Goal: Answer question/provide support: Share knowledge or assist other users

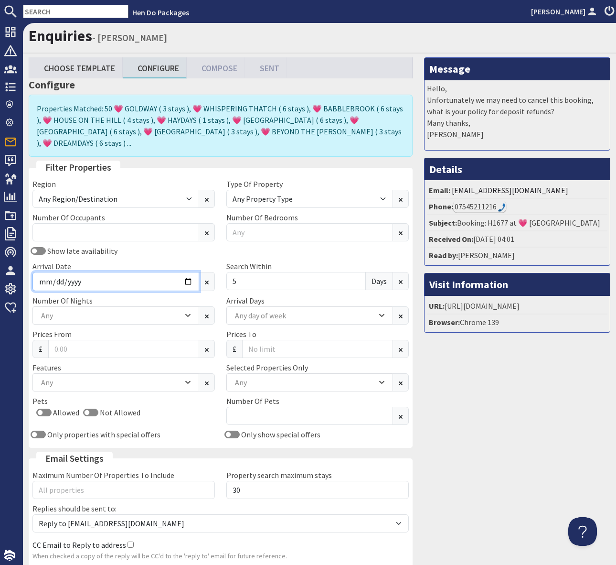
click at [189, 272] on input "[DATE]" at bounding box center [115, 281] width 167 height 19
click at [183, 272] on input "[DATE]" at bounding box center [115, 281] width 167 height 19
type input "[DATE]"
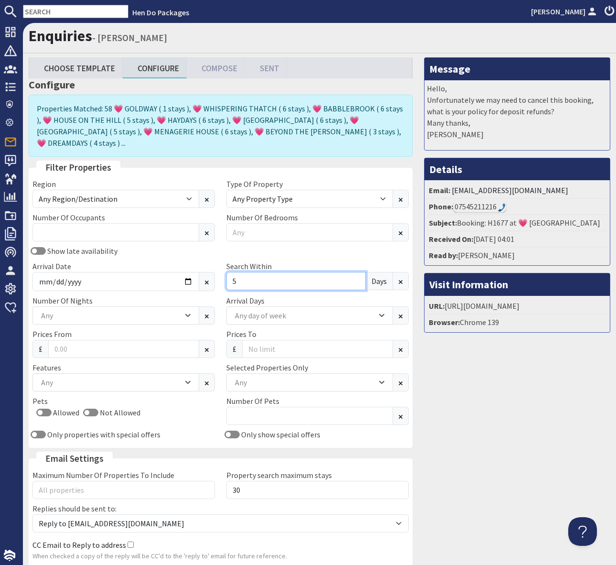
click at [243, 272] on input "5" at bounding box center [296, 281] width 140 height 18
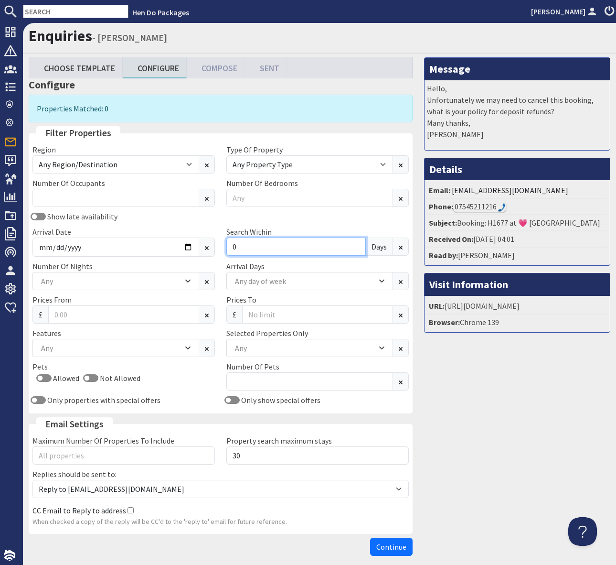
type input "0"
drag, startPoint x: 113, startPoint y: 221, endPoint x: 194, endPoint y: 222, distance: 80.3
click at [114, 221] on div "Show late availability" at bounding box center [124, 216] width 194 height 11
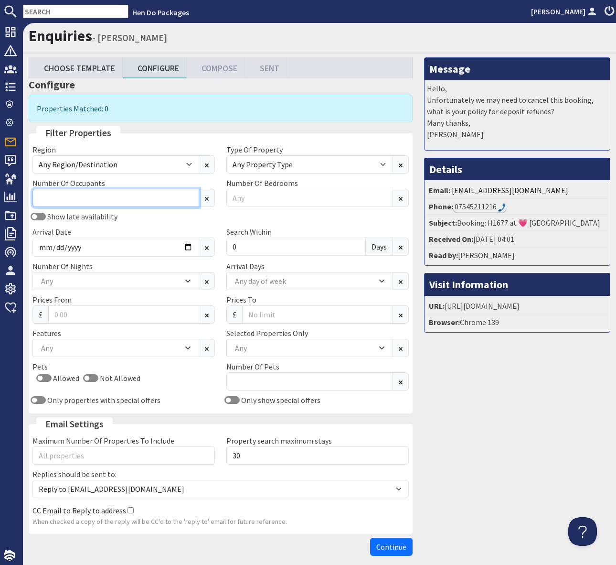
drag, startPoint x: 86, startPoint y: 203, endPoint x: 238, endPoint y: 213, distance: 153.3
click at [87, 202] on input "Number Of Occupants" at bounding box center [115, 198] width 167 height 18
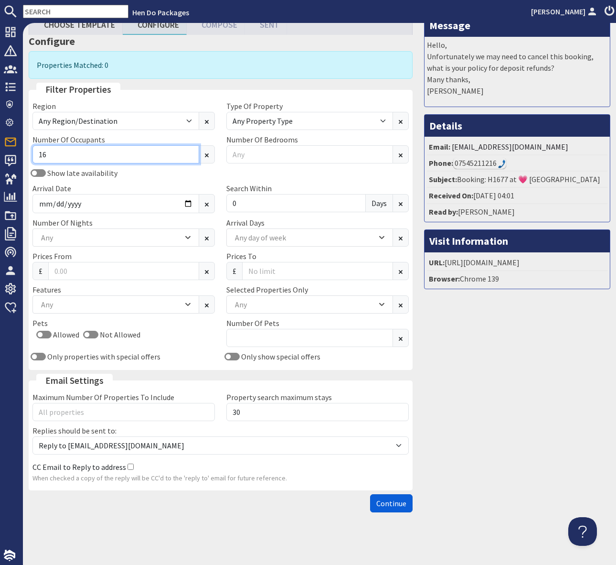
type input "16"
drag, startPoint x: 383, startPoint y: 502, endPoint x: 398, endPoint y: 501, distance: 15.3
click at [386, 502] on span "Continue" at bounding box center [391, 503] width 30 height 10
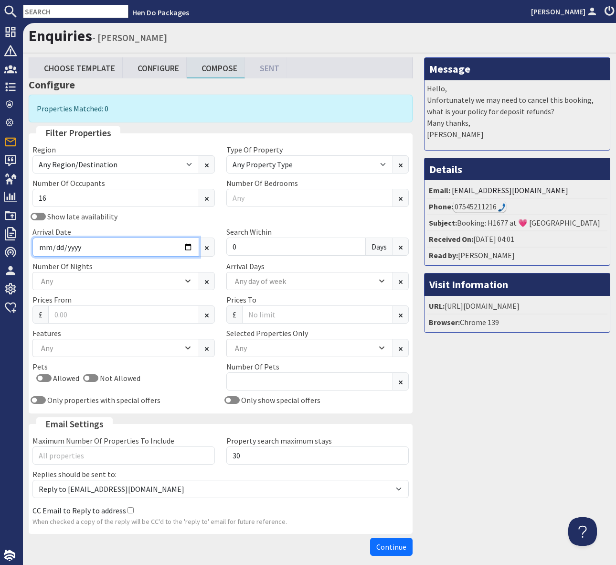
click at [185, 250] on input "[DATE]" at bounding box center [115, 246] width 167 height 19
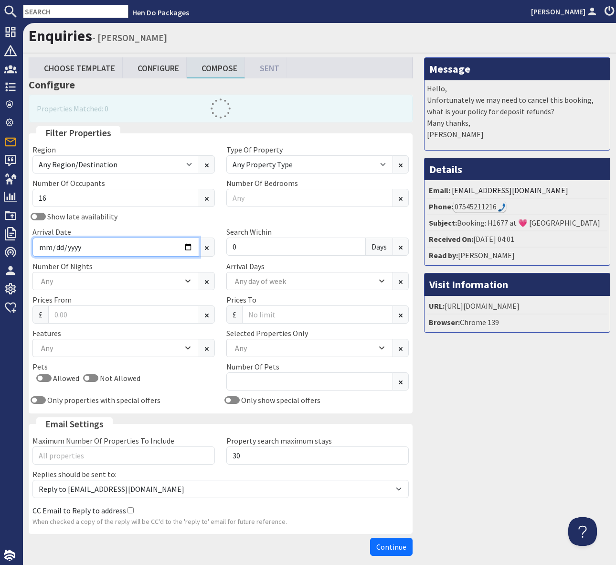
type input "[DATE]"
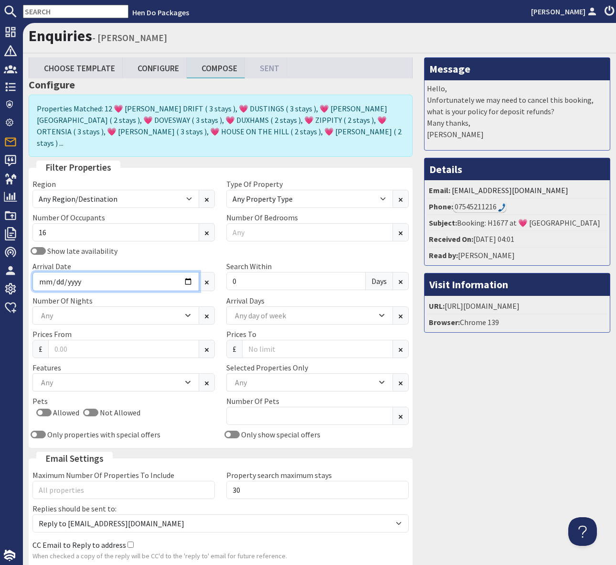
scroll to position [66, 0]
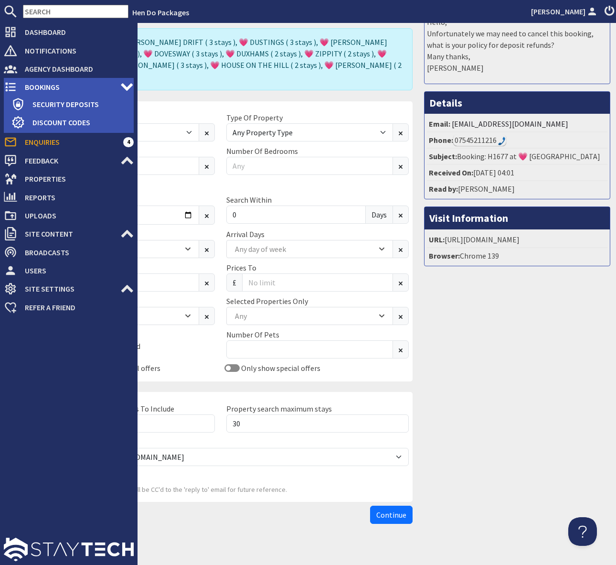
click at [53, 84] on span "Bookings" at bounding box center [68, 86] width 103 height 15
